Goal: Book appointment/travel/reservation

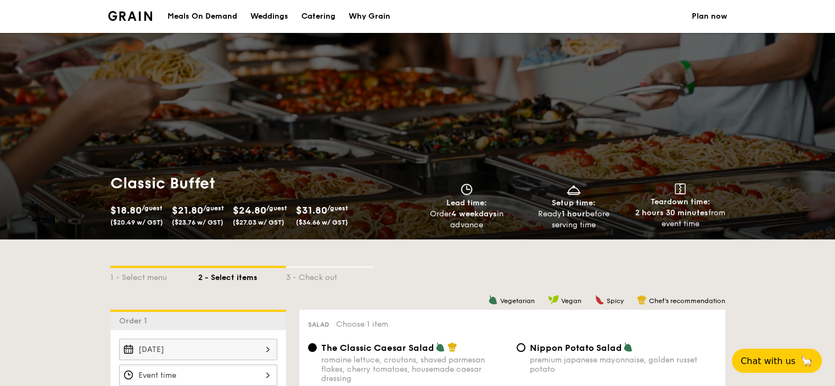
click at [313, 215] on div "$31.80 /guest ($34.66 w/ GST)" at bounding box center [322, 214] width 52 height 24
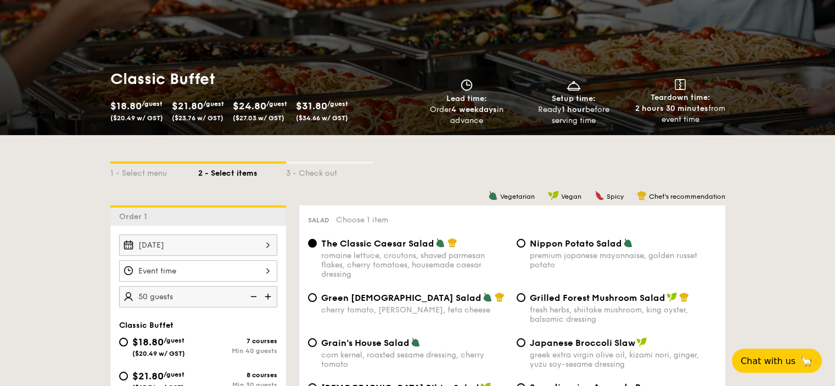
scroll to position [110, 0]
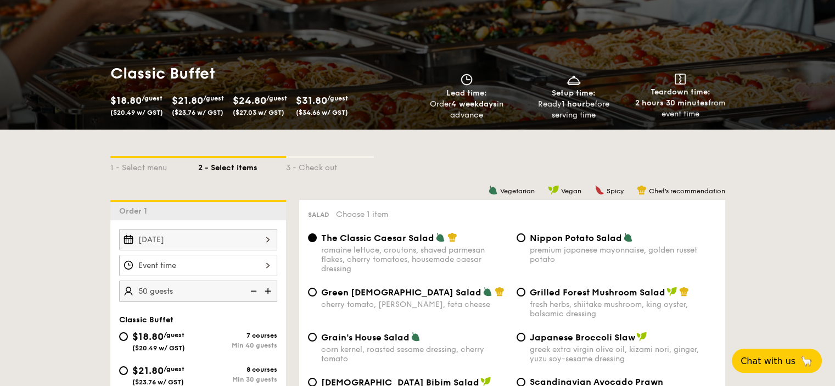
click at [156, 274] on div at bounding box center [198, 265] width 158 height 21
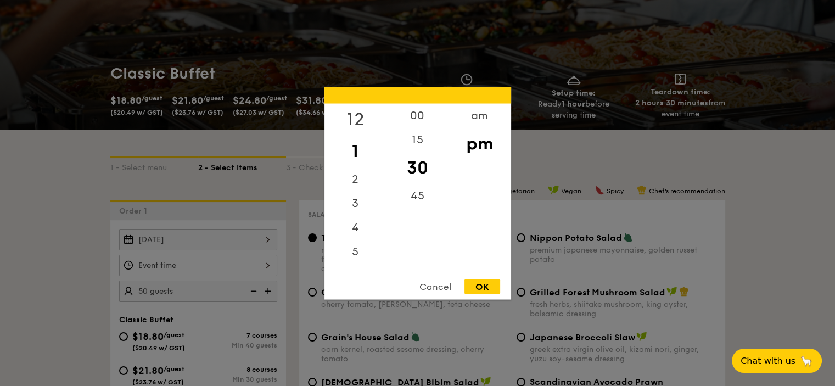
click at [357, 116] on div "12" at bounding box center [355, 119] width 62 height 32
click at [481, 151] on div "pm" at bounding box center [479, 143] width 62 height 32
click at [479, 145] on div "pm" at bounding box center [479, 143] width 62 height 32
click at [431, 113] on div "00" at bounding box center [417, 119] width 62 height 32
click at [491, 286] on div "OK" at bounding box center [482, 286] width 36 height 15
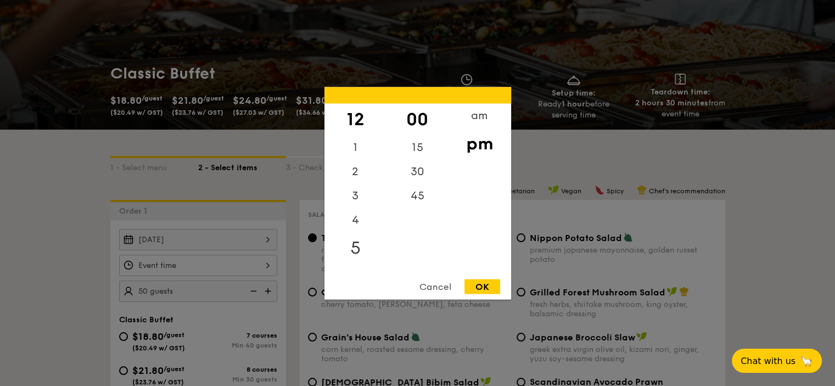
type input "12:00PM"
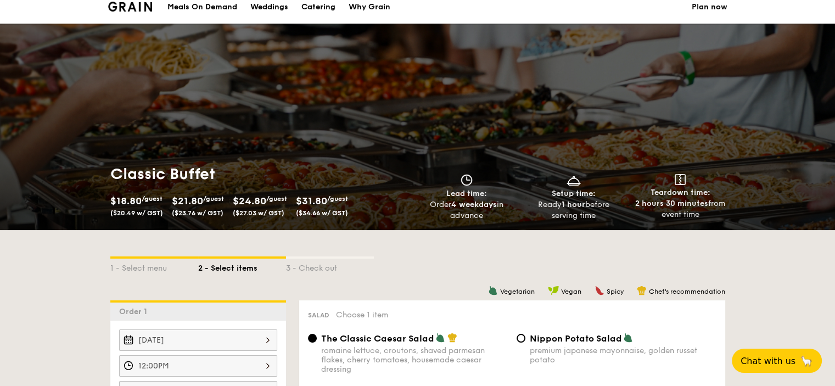
scroll to position [0, 0]
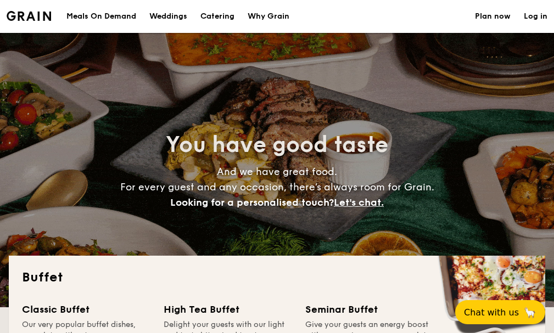
select select
